Goal: Transaction & Acquisition: Subscribe to service/newsletter

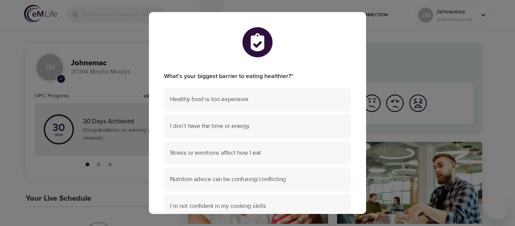
click at [444, 67] on div "What’s your biggest barrier to eating healthier? * Healthy food is too expensiv…" at bounding box center [257, 113] width 515 height 226
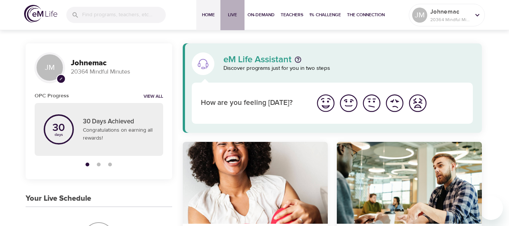
click at [230, 15] on span "Live" at bounding box center [233, 15] width 18 height 8
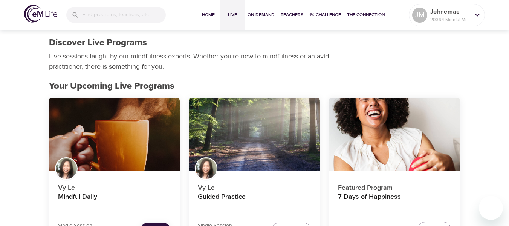
scroll to position [113, 0]
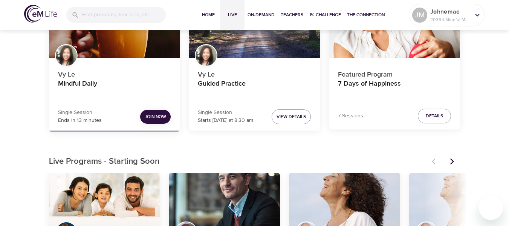
click at [150, 116] on span "Join Now" at bounding box center [155, 117] width 21 height 8
click at [155, 118] on span "Join Now" at bounding box center [155, 117] width 21 height 8
click at [159, 117] on span "Join Now" at bounding box center [155, 117] width 21 height 8
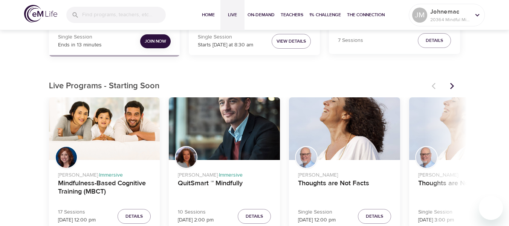
scroll to position [75, 0]
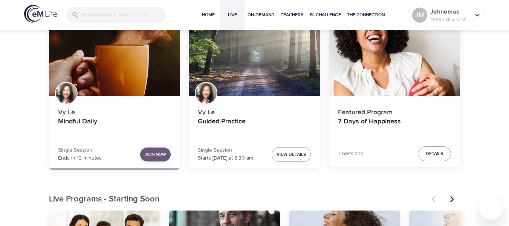
click at [160, 152] on span "Join Now" at bounding box center [155, 154] width 21 height 8
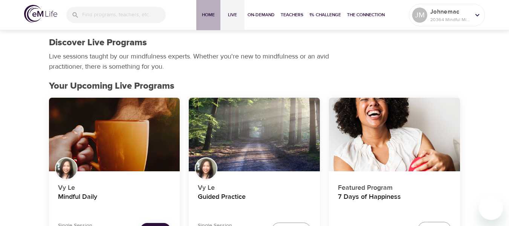
click at [207, 14] on span "Home" at bounding box center [208, 15] width 18 height 8
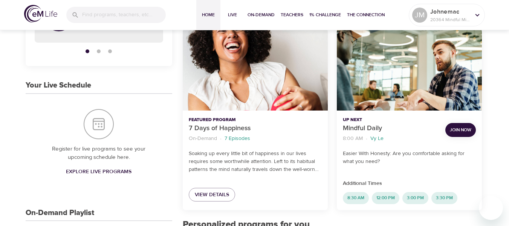
scroll to position [38, 0]
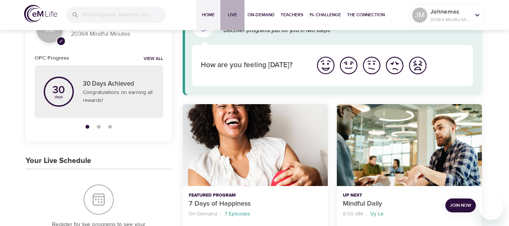
click at [232, 16] on span "Live" at bounding box center [233, 15] width 18 height 8
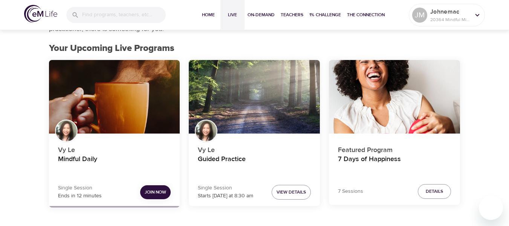
scroll to position [113, 0]
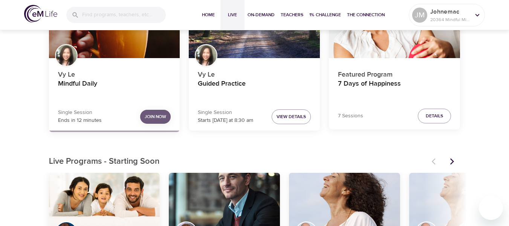
click at [158, 117] on span "Join Now" at bounding box center [155, 117] width 21 height 8
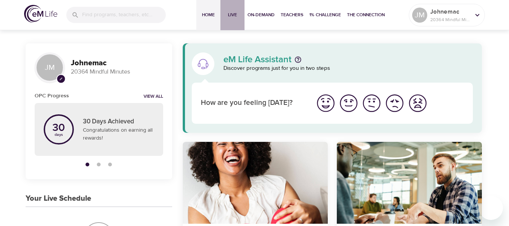
click at [232, 15] on span "Live" at bounding box center [233, 15] width 18 height 8
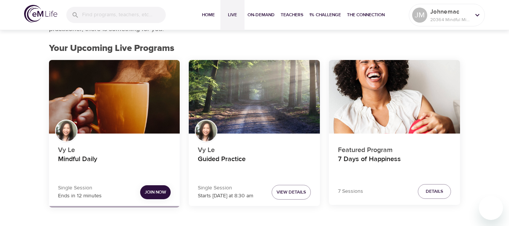
scroll to position [75, 0]
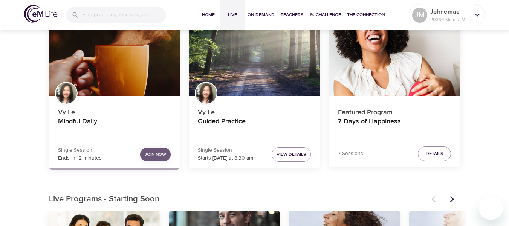
click at [150, 152] on span "Join Now" at bounding box center [155, 154] width 21 height 8
click at [209, 13] on span "Home" at bounding box center [208, 15] width 18 height 8
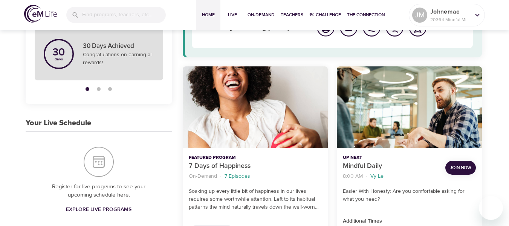
scroll to position [151, 0]
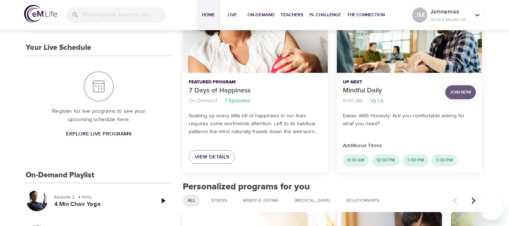
click at [459, 94] on span "Join Now" at bounding box center [460, 92] width 21 height 8
click at [463, 93] on span "Join Now" at bounding box center [460, 92] width 21 height 8
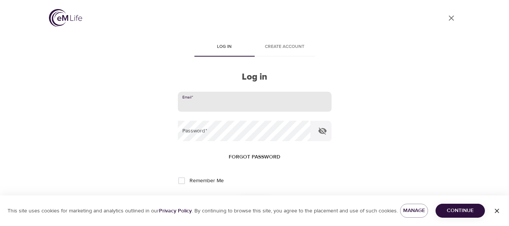
click at [286, 106] on input "email" at bounding box center [255, 102] width 154 height 20
type input "[EMAIL_ADDRESS][PERSON_NAME][DOMAIN_NAME]"
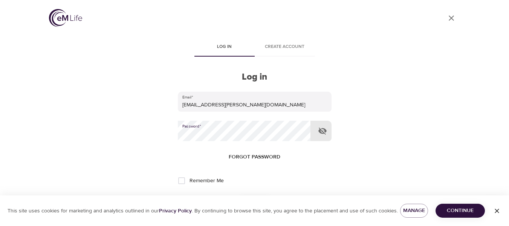
click at [236, 198] on button "Log in" at bounding box center [254, 206] width 37 height 16
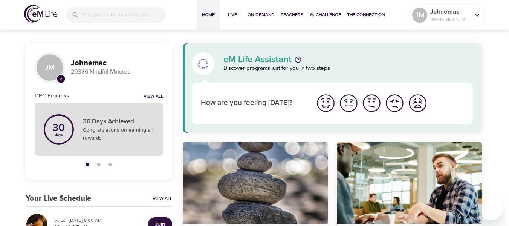
scroll to position [75, 0]
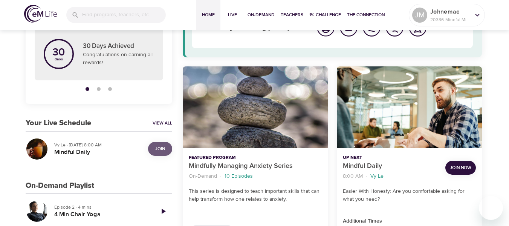
click at [163, 150] on span "Join" at bounding box center [160, 149] width 10 height 8
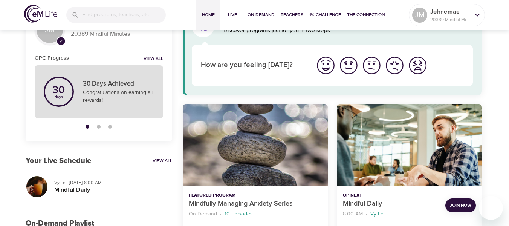
scroll to position [75, 0]
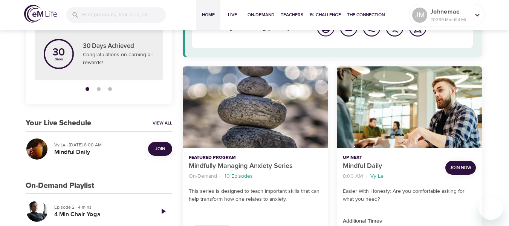
click at [159, 153] on span "Join" at bounding box center [160, 149] width 10 height 8
